Goal: Find specific fact: Find contact information

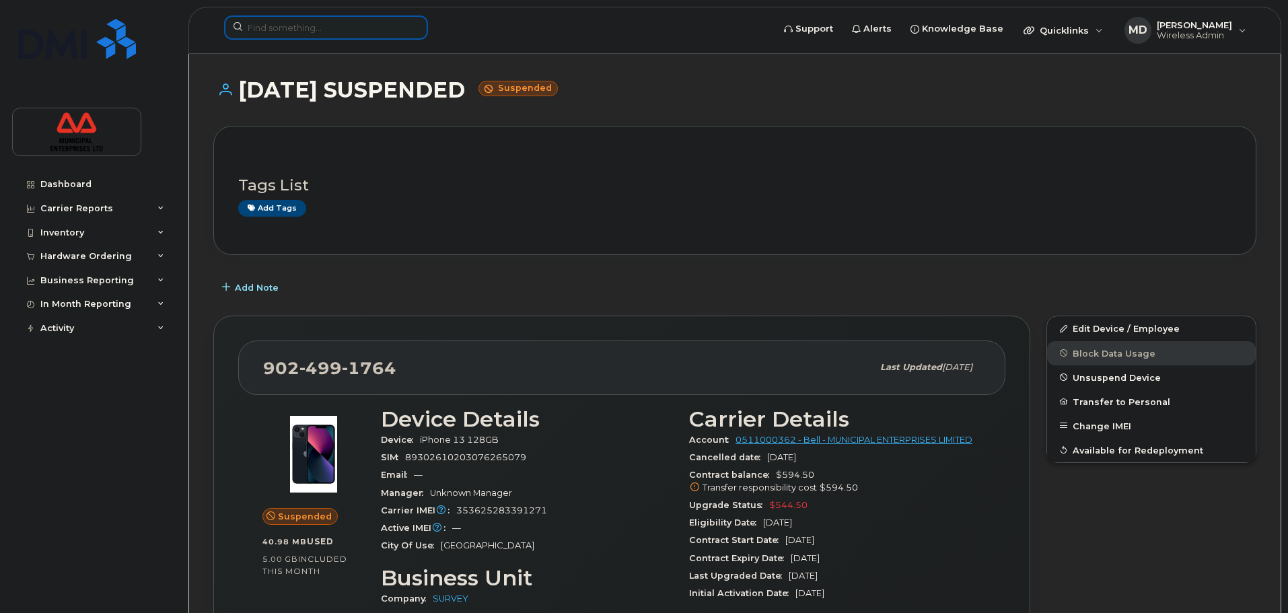
click at [376, 32] on input at bounding box center [326, 27] width 204 height 24
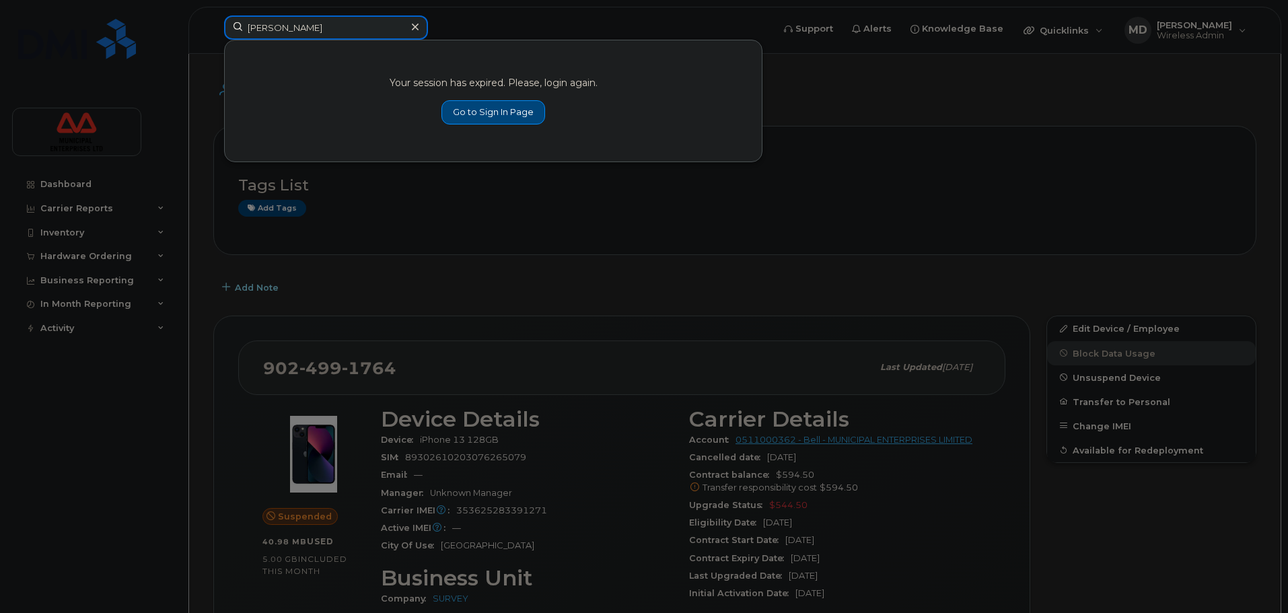
type input "[PERSON_NAME]"
click at [503, 121] on link "Go to Sign In Page" at bounding box center [494, 112] width 104 height 24
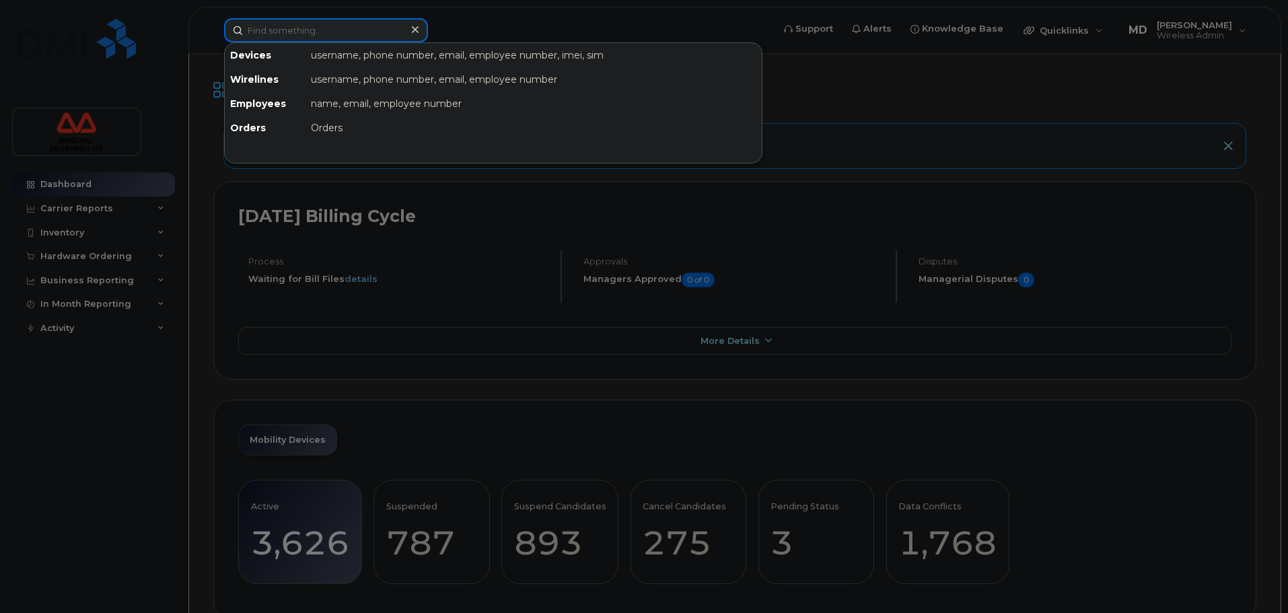
click at [343, 30] on input at bounding box center [326, 30] width 204 height 24
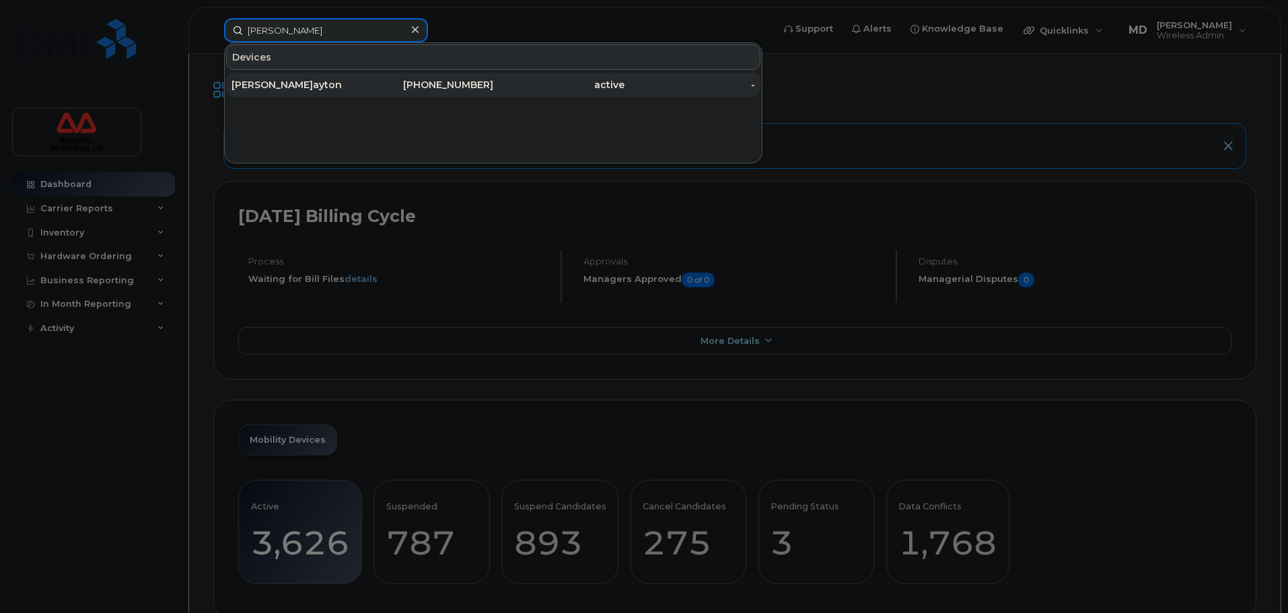
type input "[PERSON_NAME]"
click at [425, 85] on div "902-225-9794" at bounding box center [428, 84] width 131 height 13
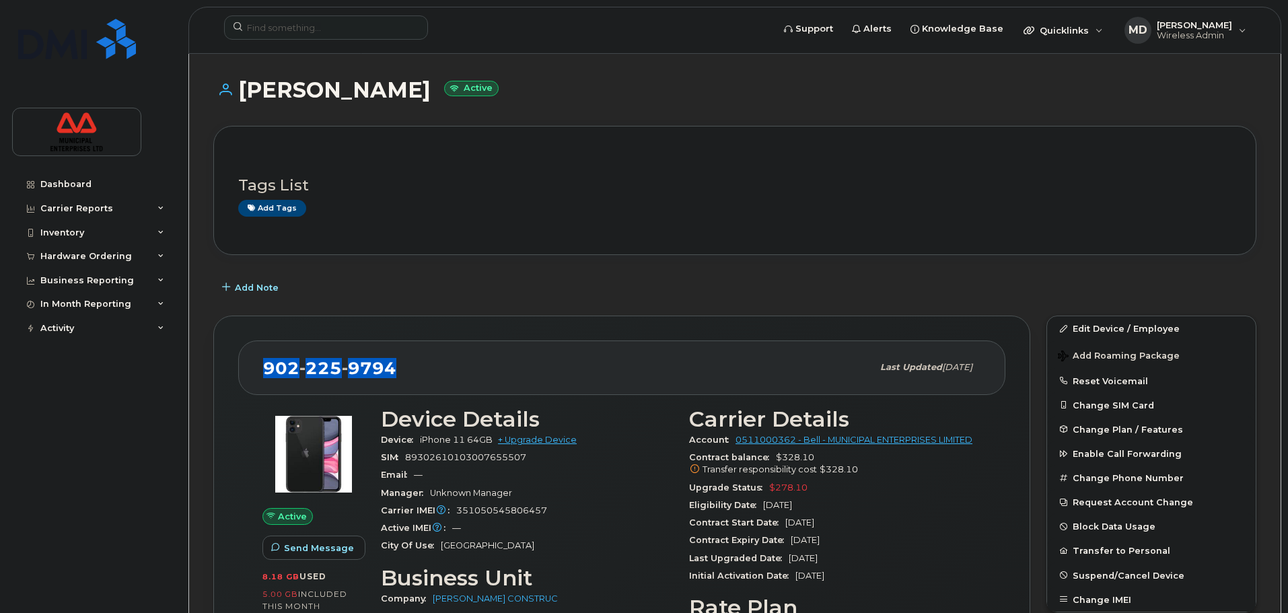
drag, startPoint x: 427, startPoint y: 373, endPoint x: 267, endPoint y: 376, distance: 160.9
click at [267, 376] on div "902 225 9794" at bounding box center [567, 367] width 609 height 28
copy span "902 225 9794"
click at [311, 33] on input at bounding box center [326, 27] width 204 height 24
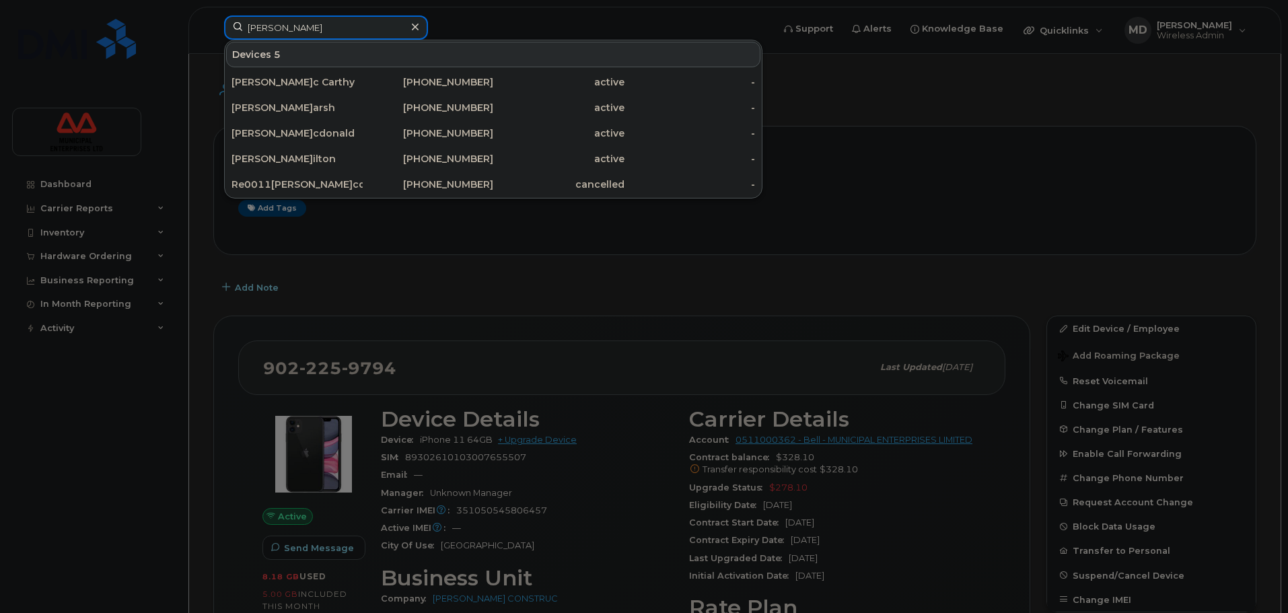
type input "brandon m"
click at [803, 75] on div at bounding box center [644, 306] width 1288 height 613
